Goal: Task Accomplishment & Management: Use online tool/utility

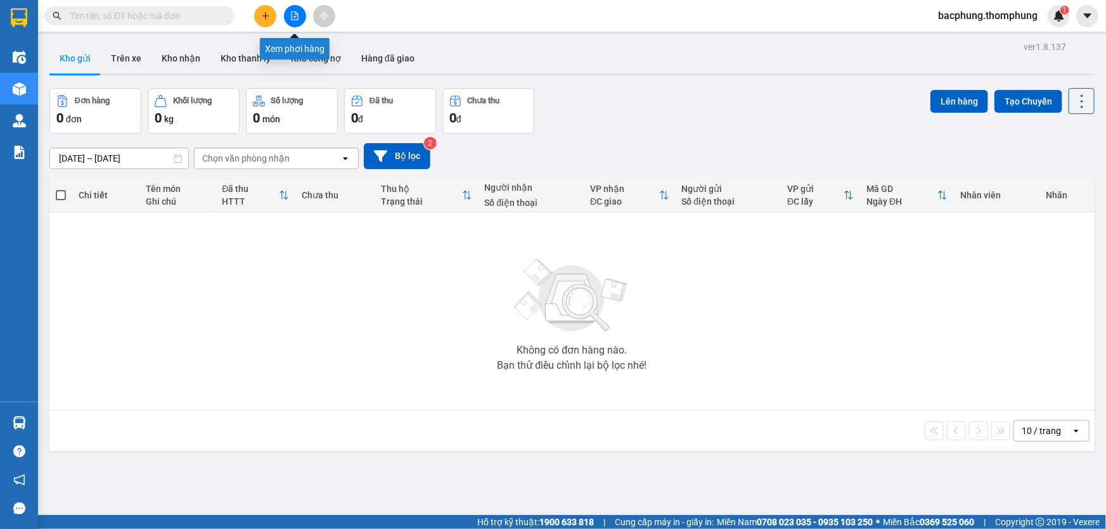
click at [297, 16] on icon "file-add" at bounding box center [294, 15] width 9 height 9
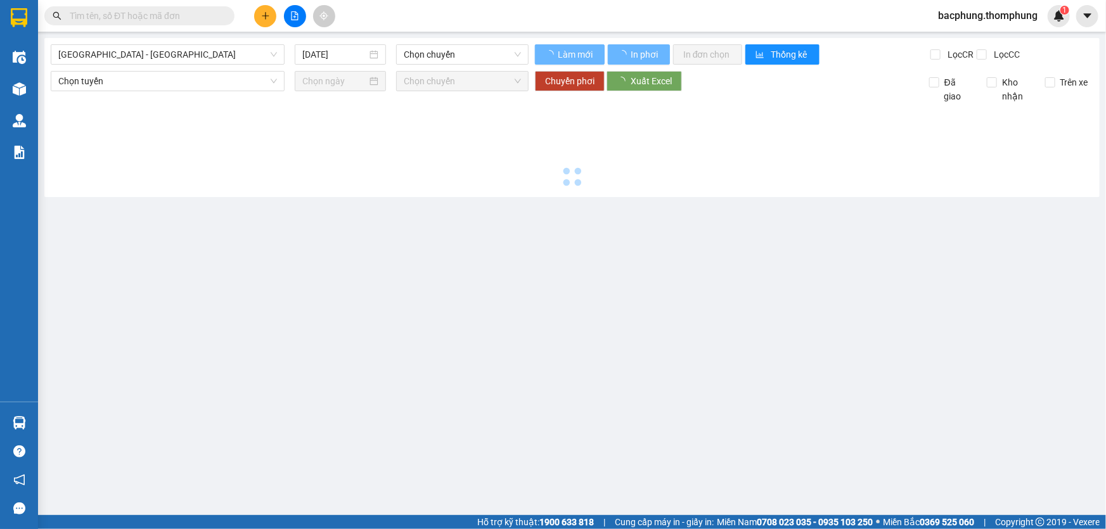
click at [297, 16] on icon "file-add" at bounding box center [294, 15] width 9 height 9
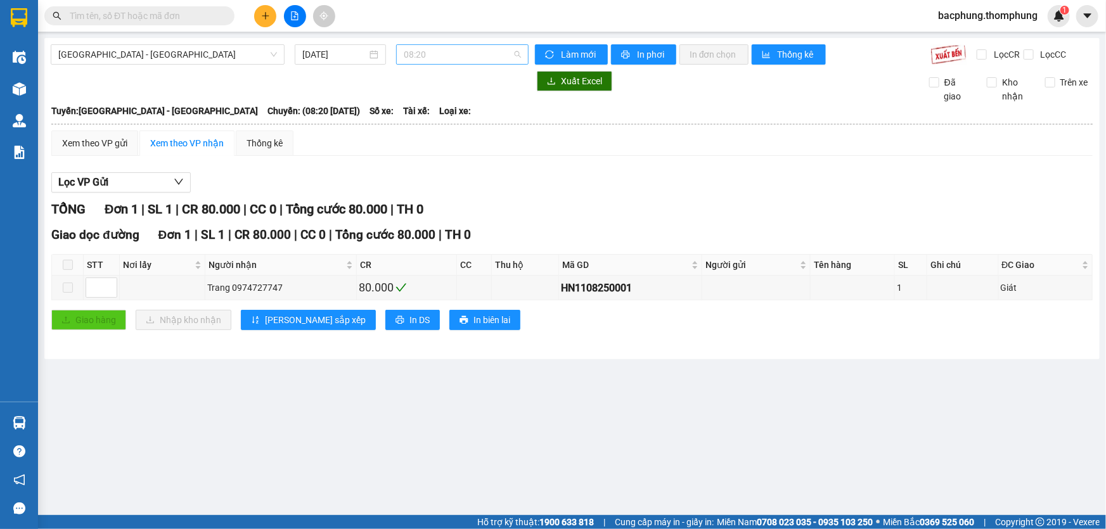
click at [443, 49] on span "08:20" at bounding box center [462, 54] width 117 height 19
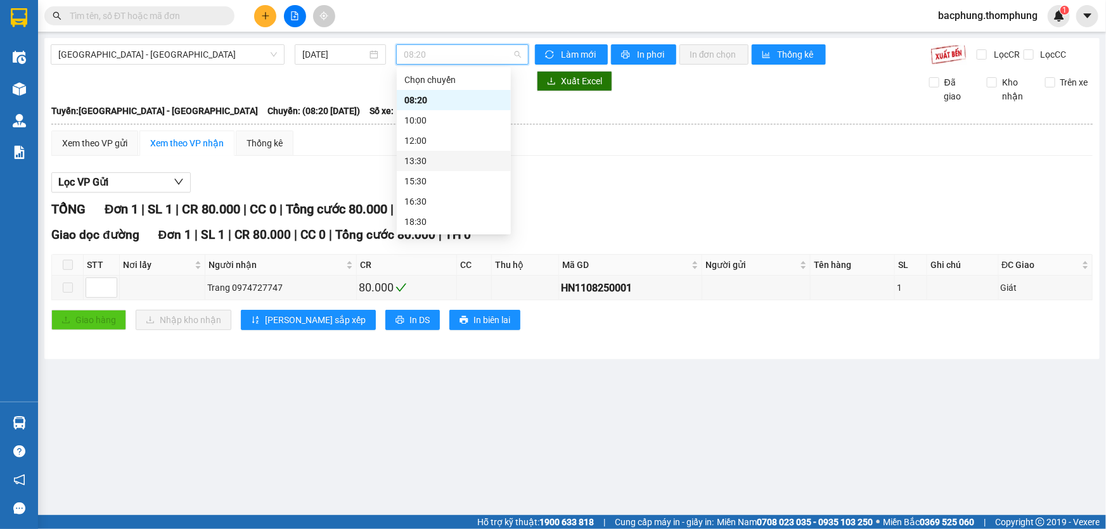
click at [431, 159] on div "13:30" at bounding box center [453, 161] width 99 height 14
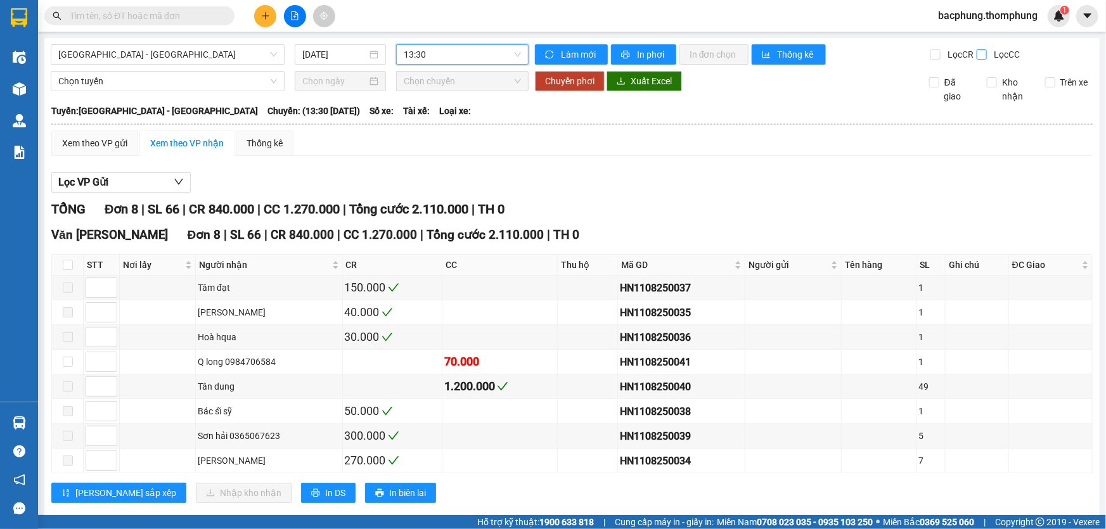
scroll to position [21, 0]
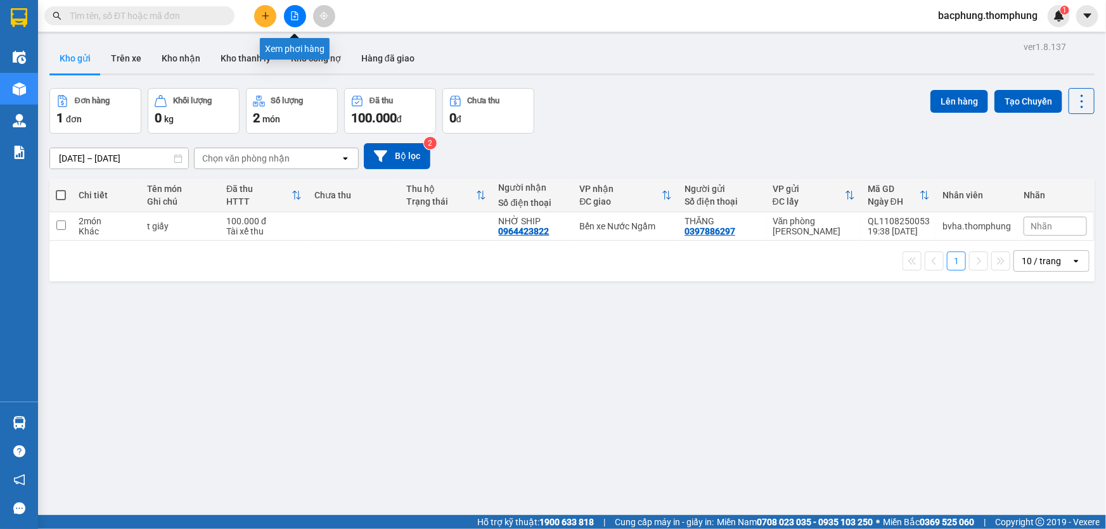
click at [294, 21] on button at bounding box center [295, 16] width 22 height 22
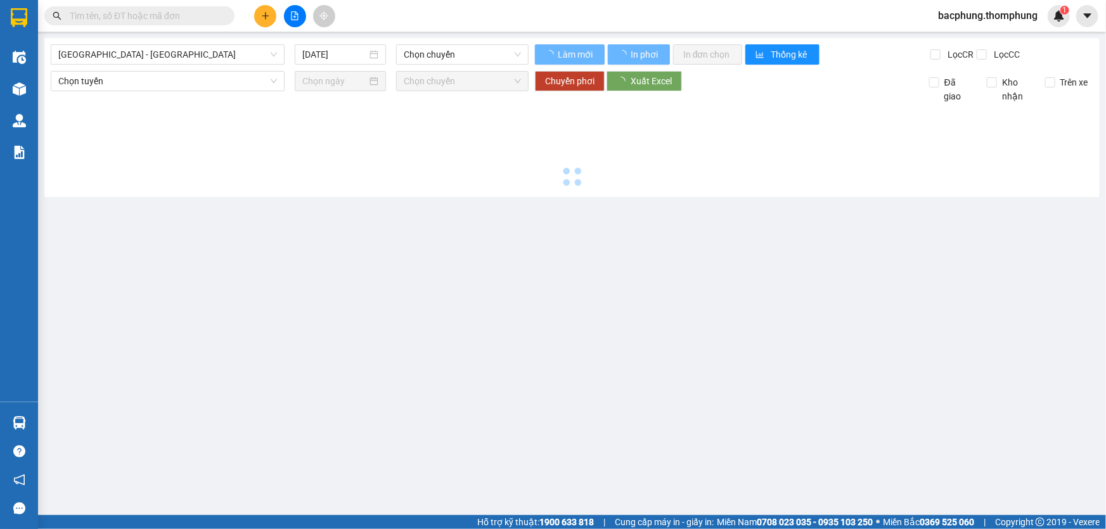
click at [294, 21] on button at bounding box center [295, 16] width 22 height 22
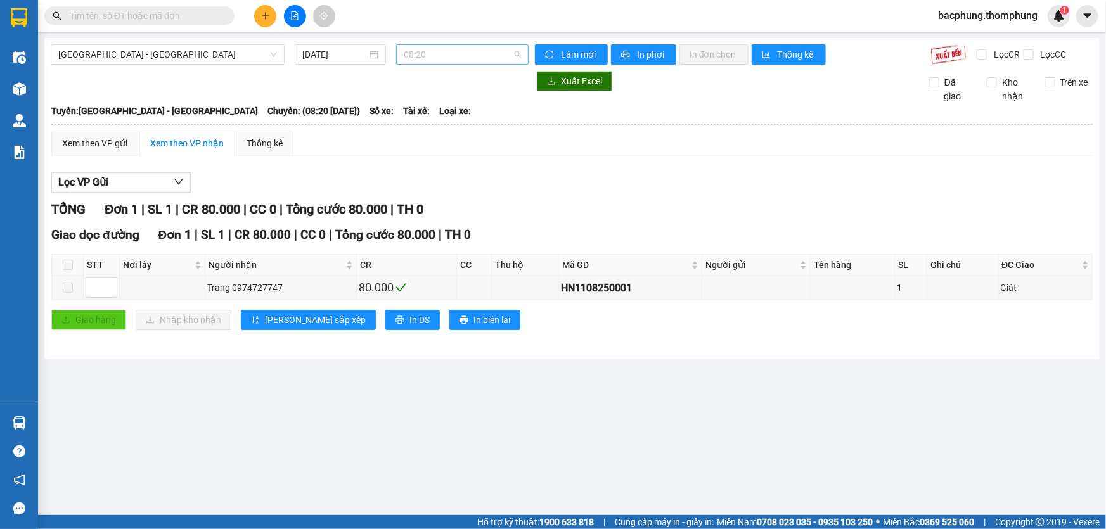
click at [425, 55] on span "08:20" at bounding box center [462, 54] width 117 height 19
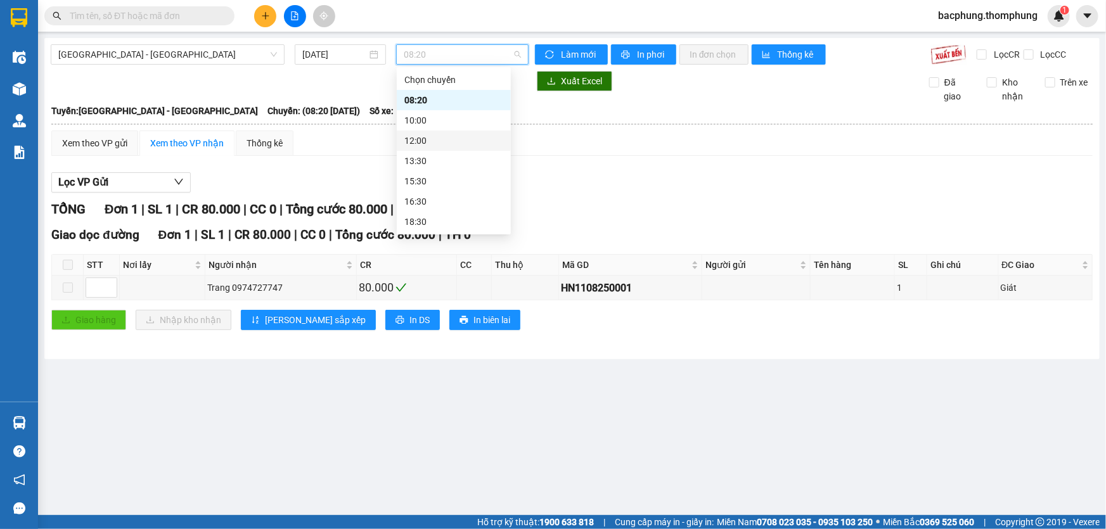
click at [415, 139] on div "12:00" at bounding box center [453, 141] width 99 height 14
